Goal: Ask a question

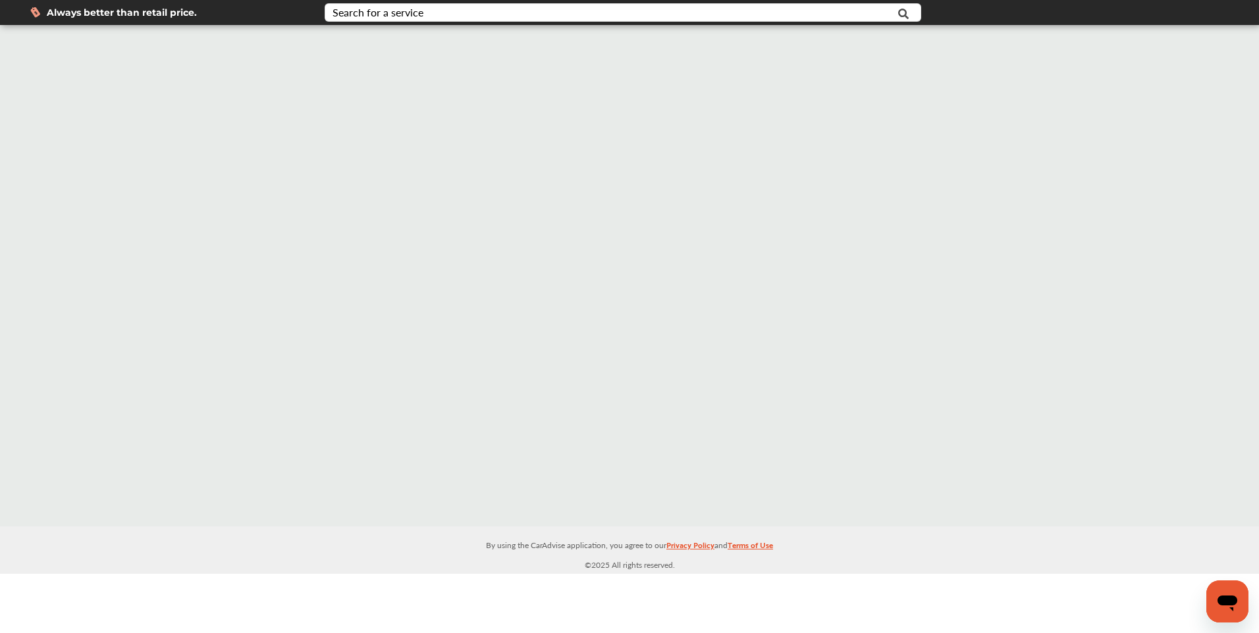
click at [1228, 599] on icon "Open messaging window" at bounding box center [1227, 604] width 20 height 16
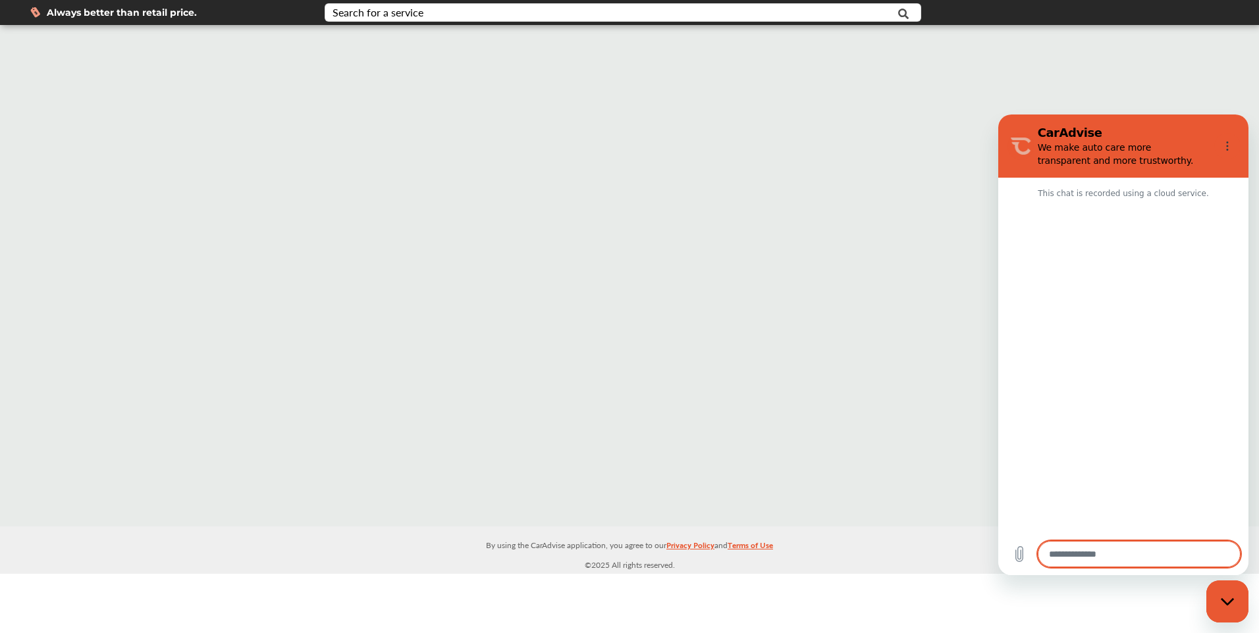
type textarea "*"
